Goal: Task Accomplishment & Management: Manage account settings

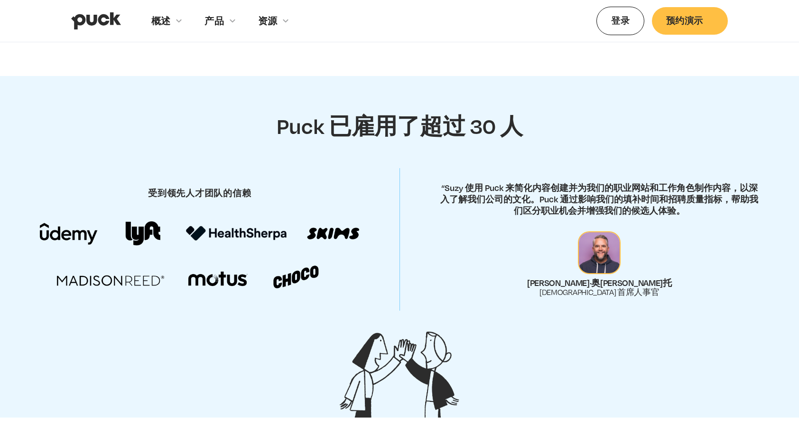
scroll to position [332, 0]
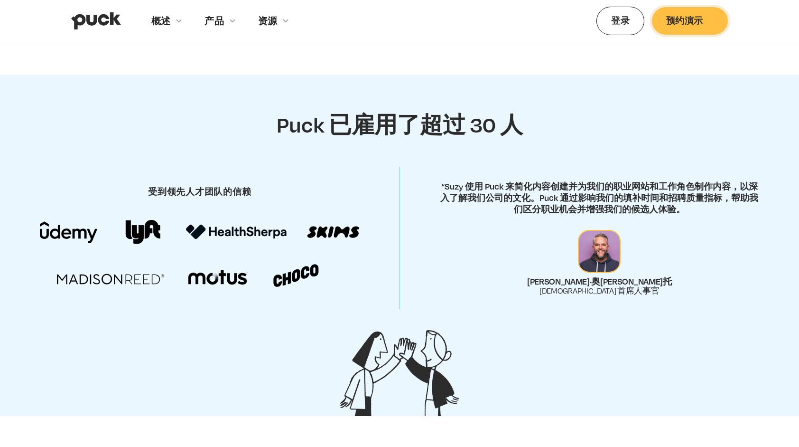
click at [683, 24] on link "预约演示" at bounding box center [690, 20] width 76 height 27
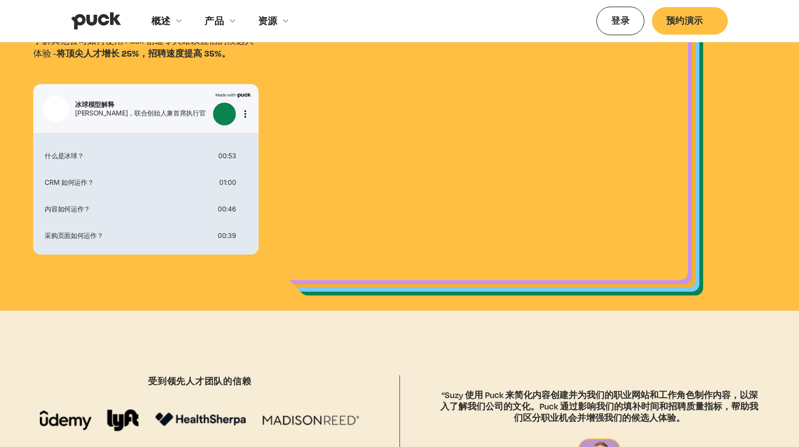
scroll to position [190, 0]
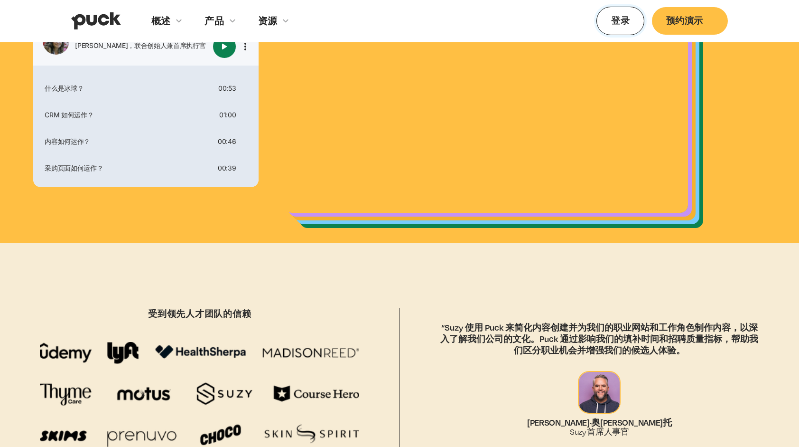
click at [632, 20] on link "登录" at bounding box center [621, 21] width 48 height 28
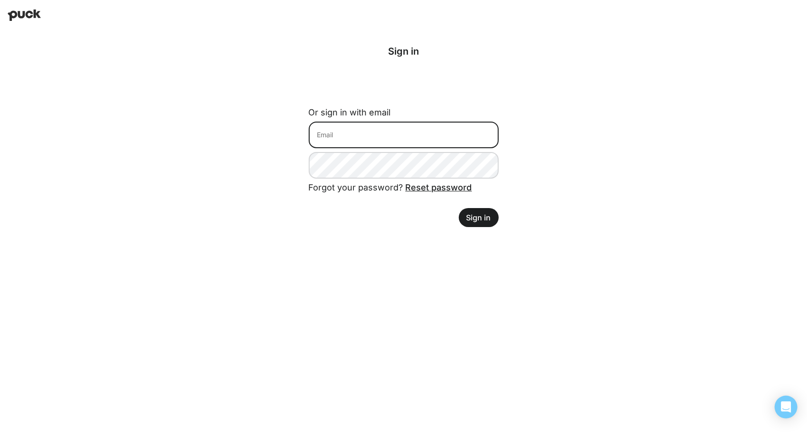
click at [398, 140] on input at bounding box center [404, 135] width 190 height 27
click at [414, 141] on input at bounding box center [404, 135] width 190 height 27
paste input "senweizhang.swz@outlook.com"
type input "senweizhang.swz@outlook.com"
click at [477, 217] on button "Sign in" at bounding box center [479, 217] width 40 height 19
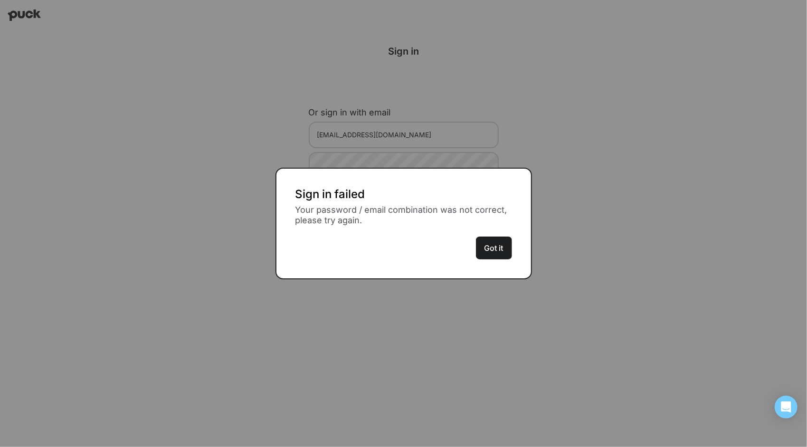
click at [493, 240] on button "Got it" at bounding box center [494, 247] width 36 height 23
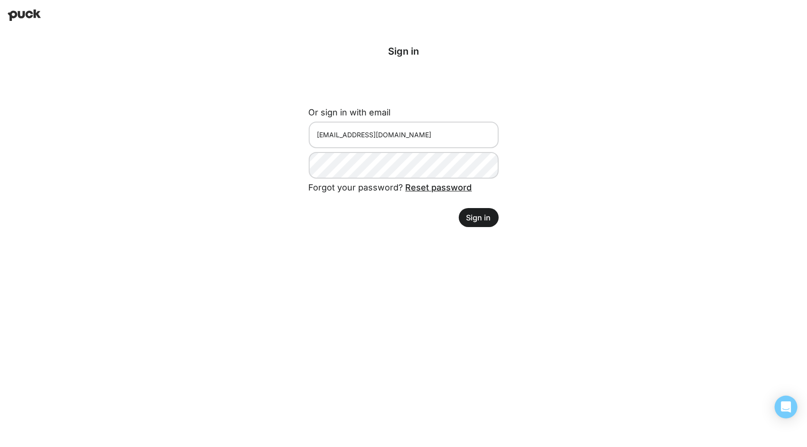
click at [431, 148] on form "Or sign in with email senweizhang.swz@outlook.com Forgot your password? Reset p…" at bounding box center [404, 163] width 190 height 127
click at [434, 187] on link "Reset password" at bounding box center [438, 187] width 66 height 10
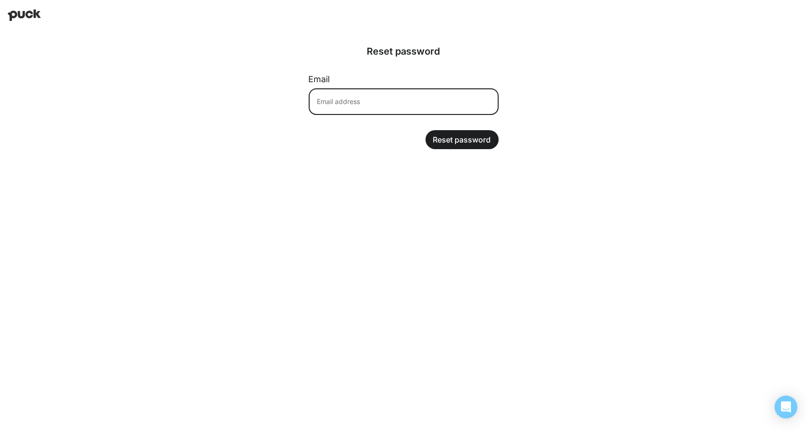
click at [419, 108] on input at bounding box center [404, 101] width 190 height 27
paste input "senweizhang.swz@outlook.com"
type input "senweizhang.swz@outlook.com"
click at [445, 144] on button "Reset password" at bounding box center [461, 139] width 73 height 19
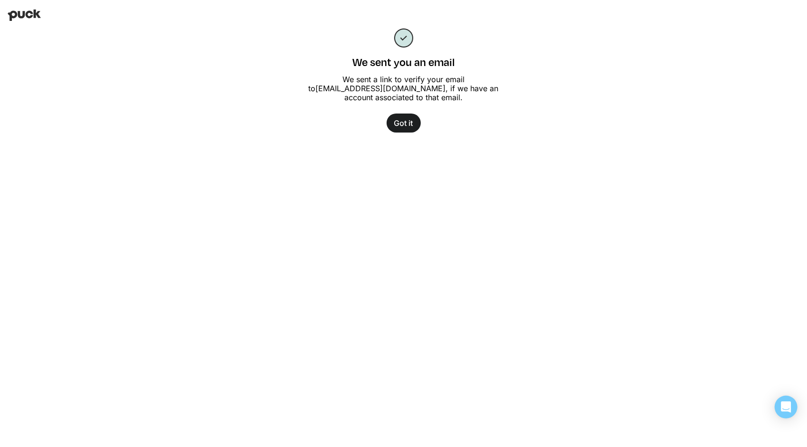
click at [407, 123] on button "Got it" at bounding box center [403, 122] width 34 height 19
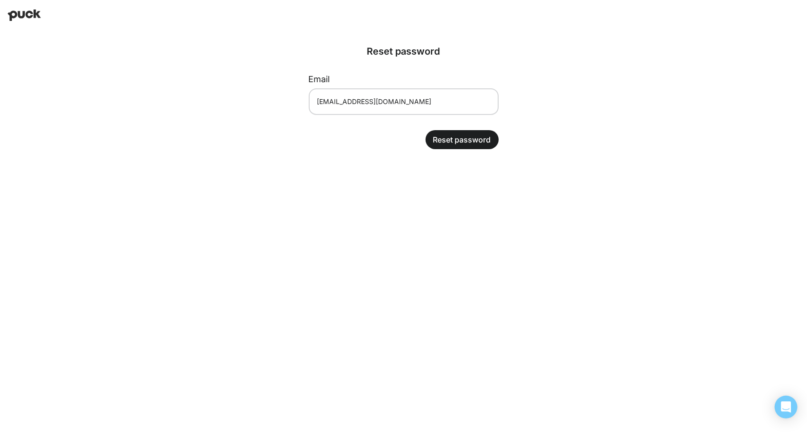
click at [341, 164] on html "Reset password Email senweizhang.swz@outlook.com Reset password" at bounding box center [403, 82] width 807 height 164
click at [470, 164] on html "Reset password Email senweizhang.swz@outlook.com Reset password" at bounding box center [403, 82] width 807 height 164
click at [447, 100] on input "senweizhang.swz@outlook.com" at bounding box center [404, 101] width 190 height 27
click at [455, 132] on button "Reset password" at bounding box center [461, 139] width 73 height 19
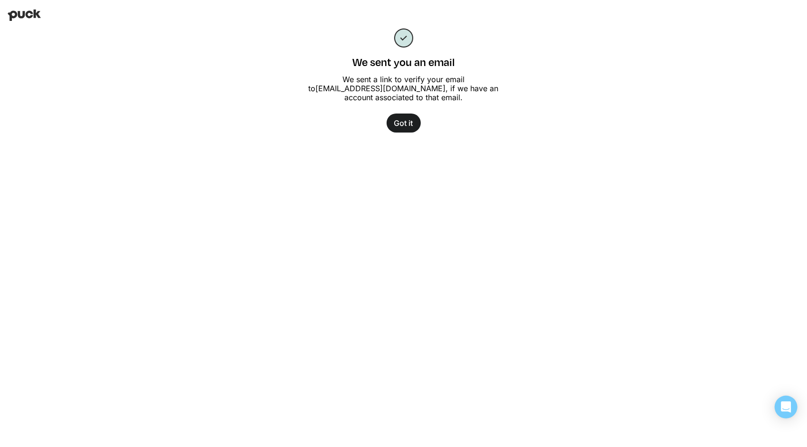
click at [399, 121] on button "Got it" at bounding box center [403, 122] width 34 height 19
